Goal: Register for event/course

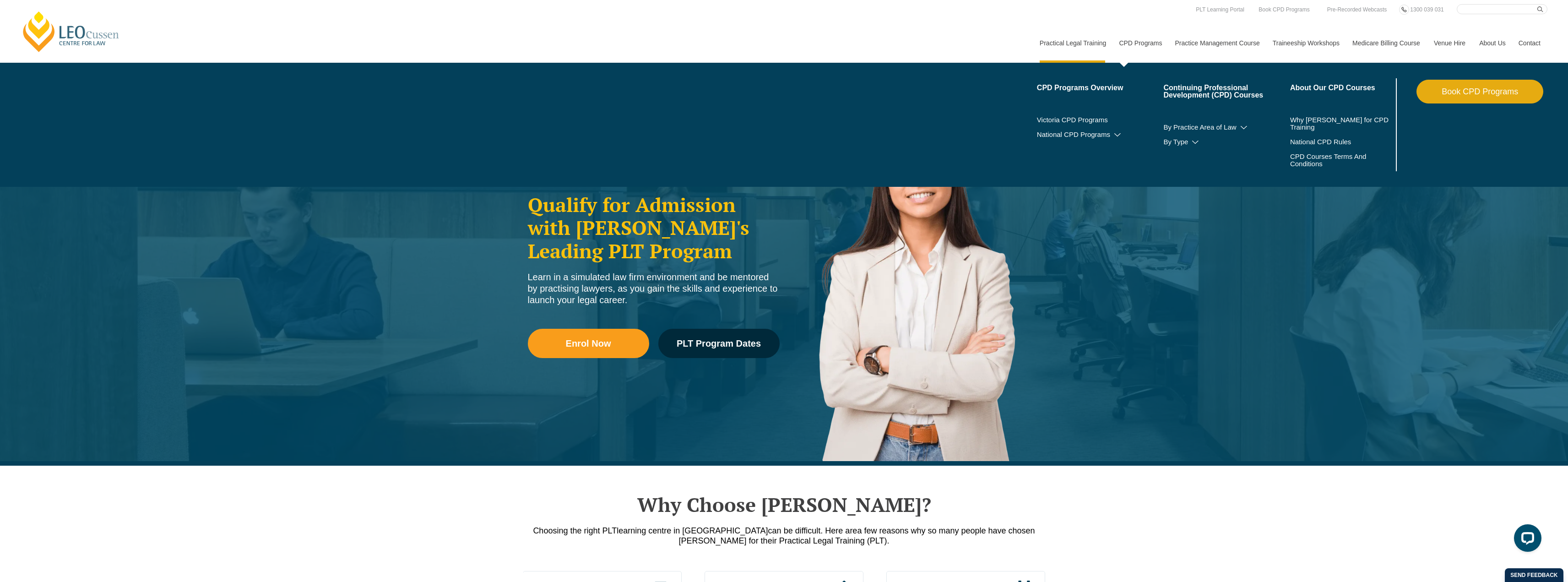
click at [1127, 40] on link "CPD Programs" at bounding box center [1140, 43] width 56 height 40
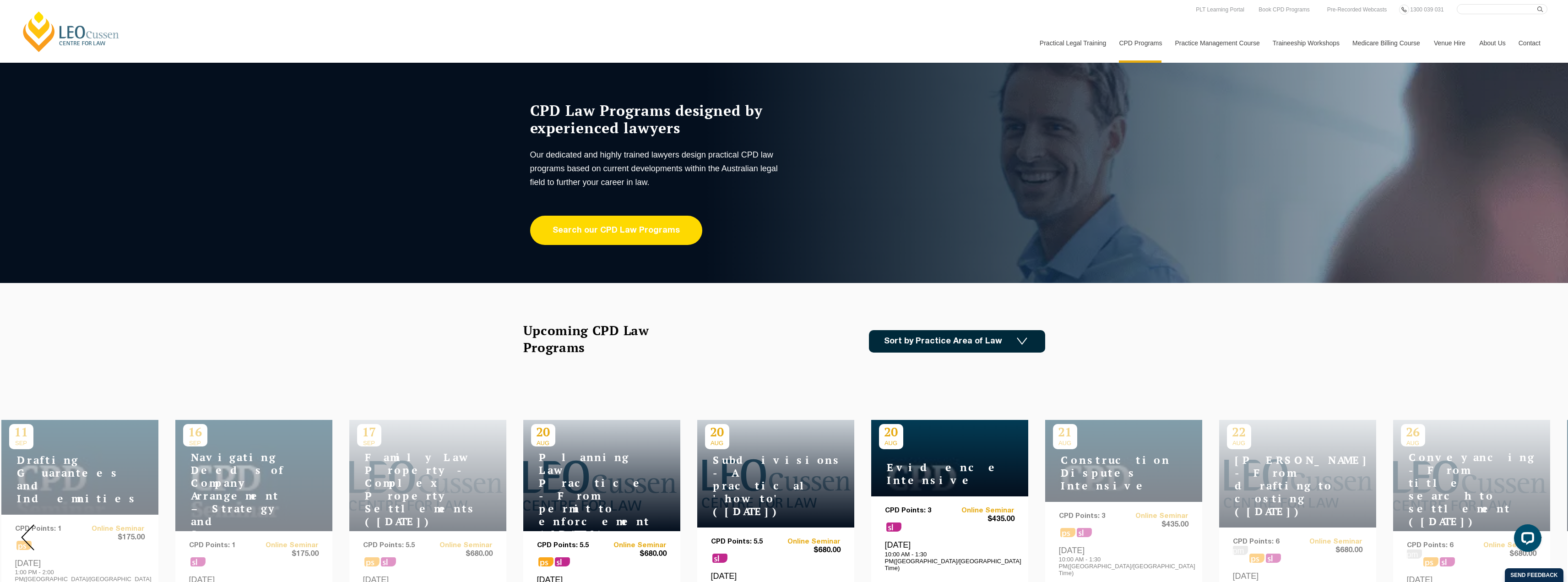
click at [624, 231] on link "Search our CPD Law Programs" at bounding box center [616, 230] width 172 height 29
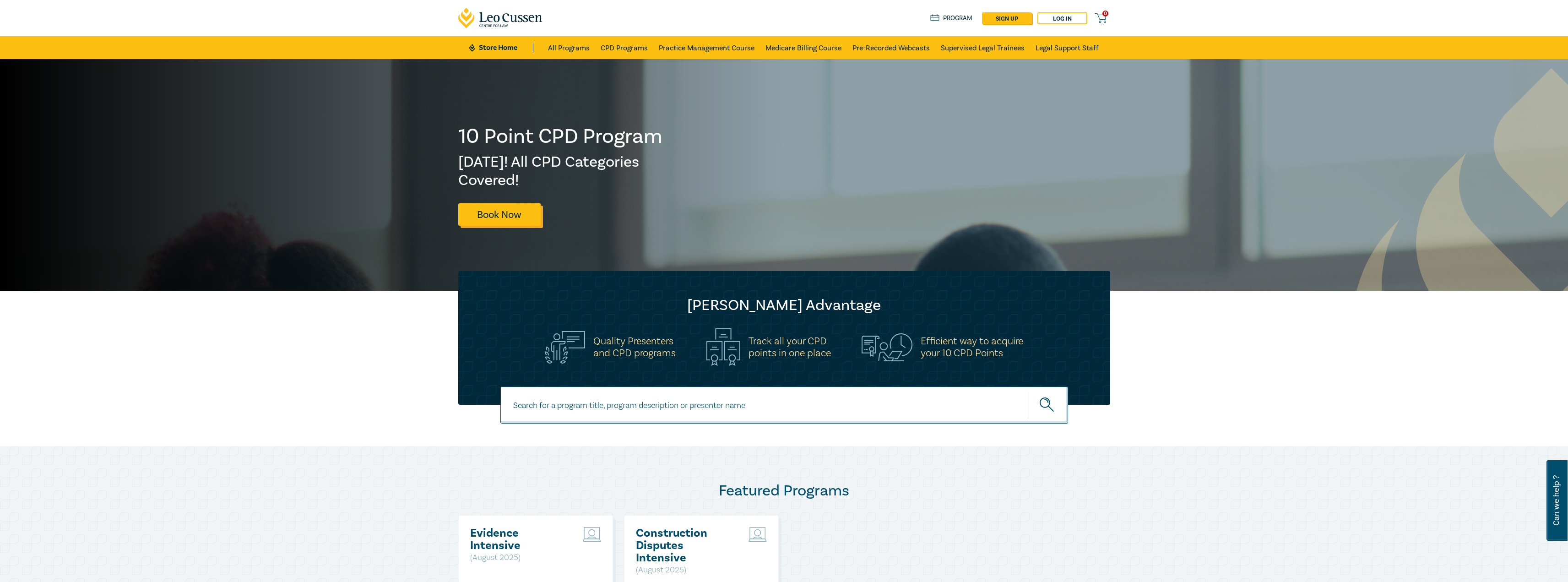
click at [475, 212] on link "Book Now" at bounding box center [499, 214] width 82 height 23
